Goal: Find specific page/section

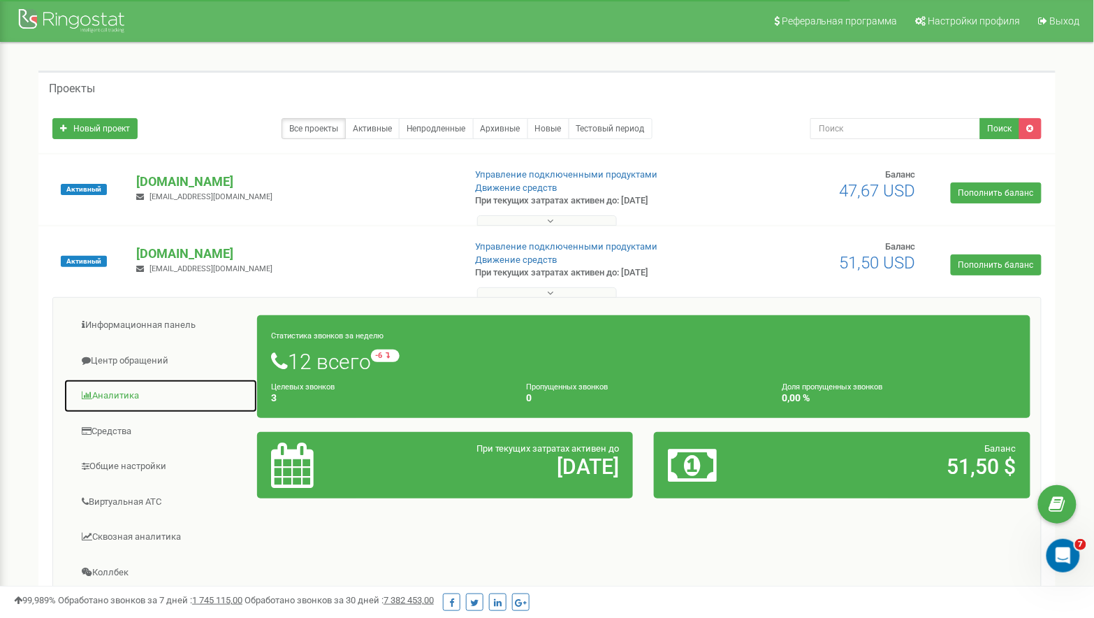
click at [111, 394] on link "Аналитика" at bounding box center [161, 396] width 194 height 34
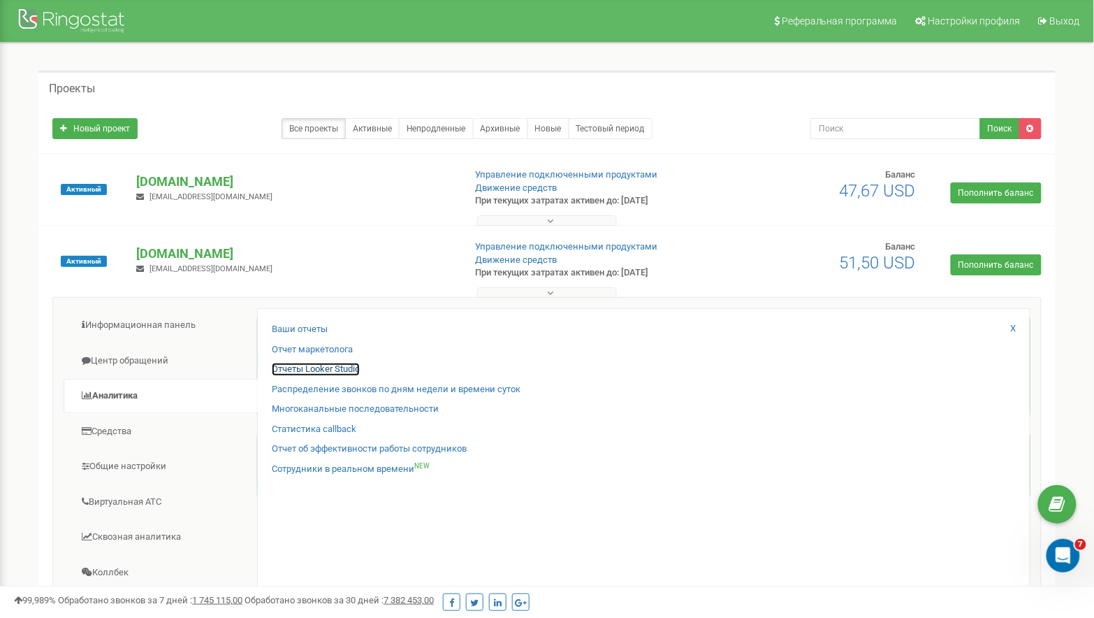
click at [303, 365] on link "Отчеты Looker Studio" at bounding box center [316, 369] width 88 height 13
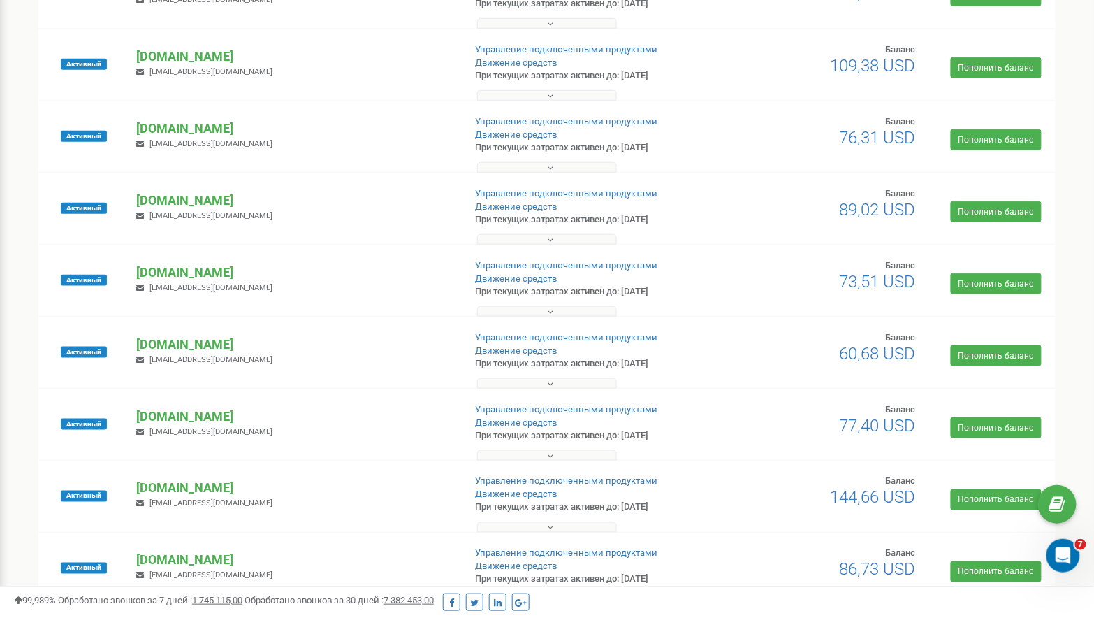
scroll to position [379, 0]
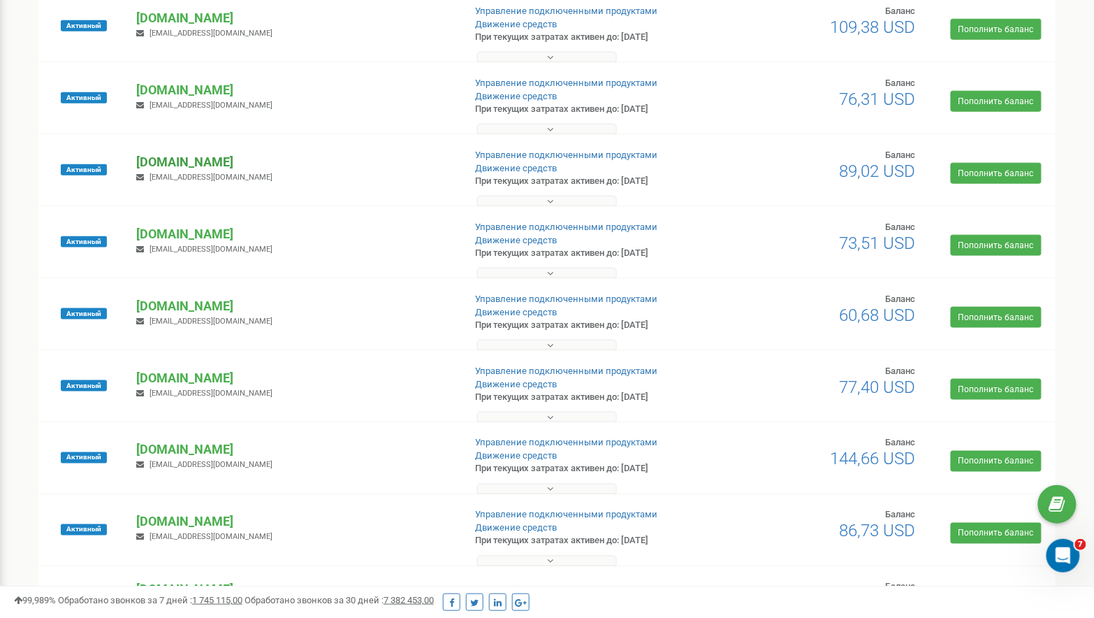
click at [174, 159] on p "[DOMAIN_NAME]" at bounding box center [295, 162] width 316 height 18
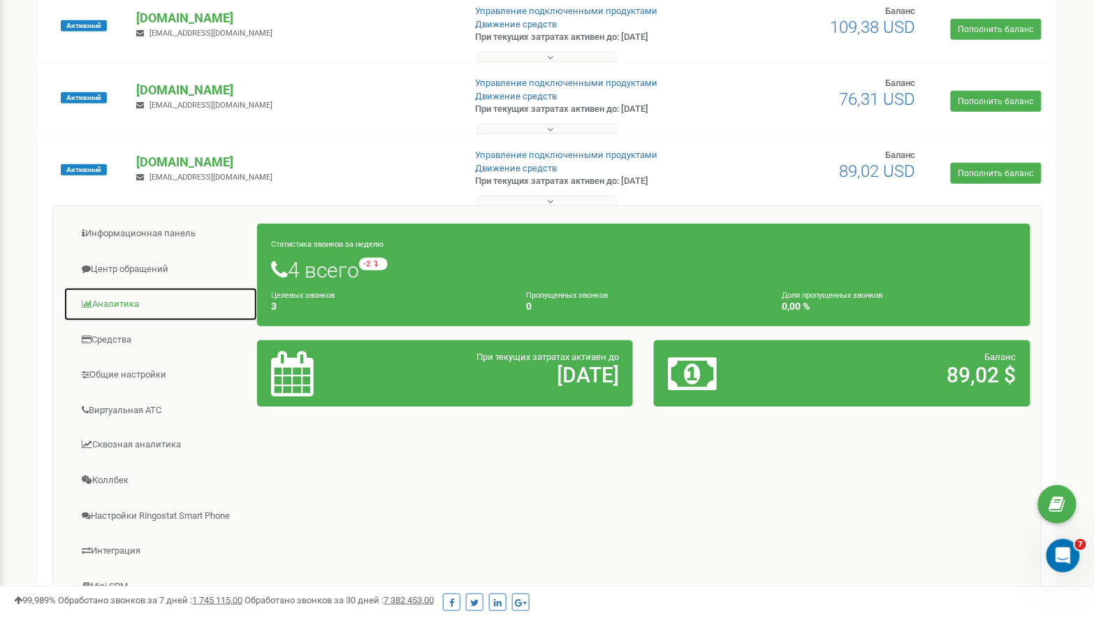
click at [112, 298] on link "Аналитика" at bounding box center [161, 304] width 194 height 34
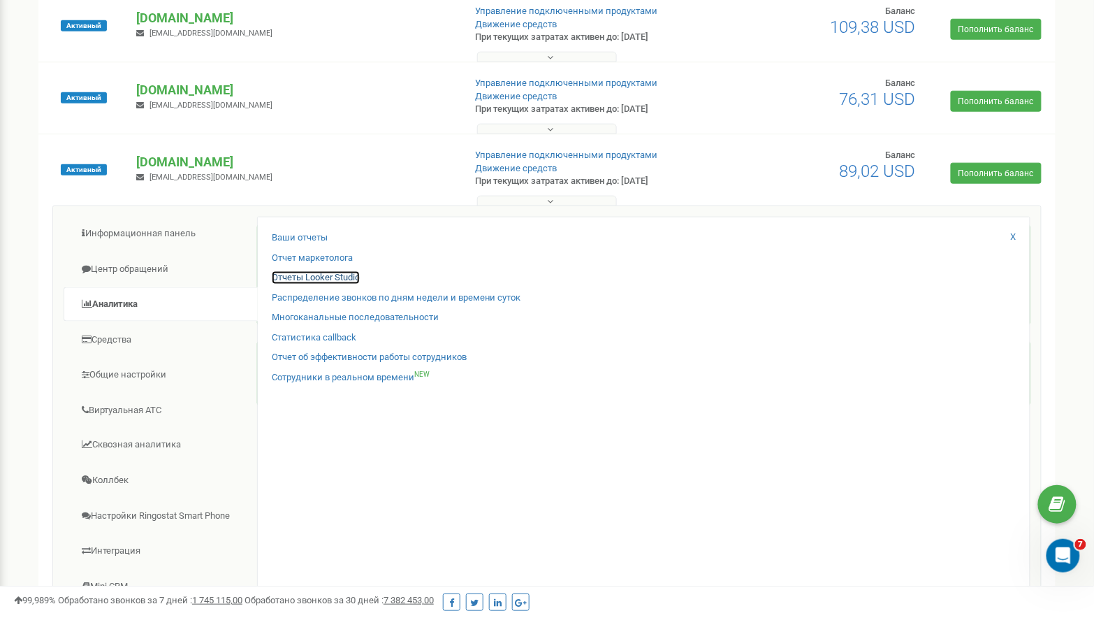
click at [312, 274] on link "Отчеты Looker Studio" at bounding box center [316, 277] width 88 height 13
